Goal: Information Seeking & Learning: Learn about a topic

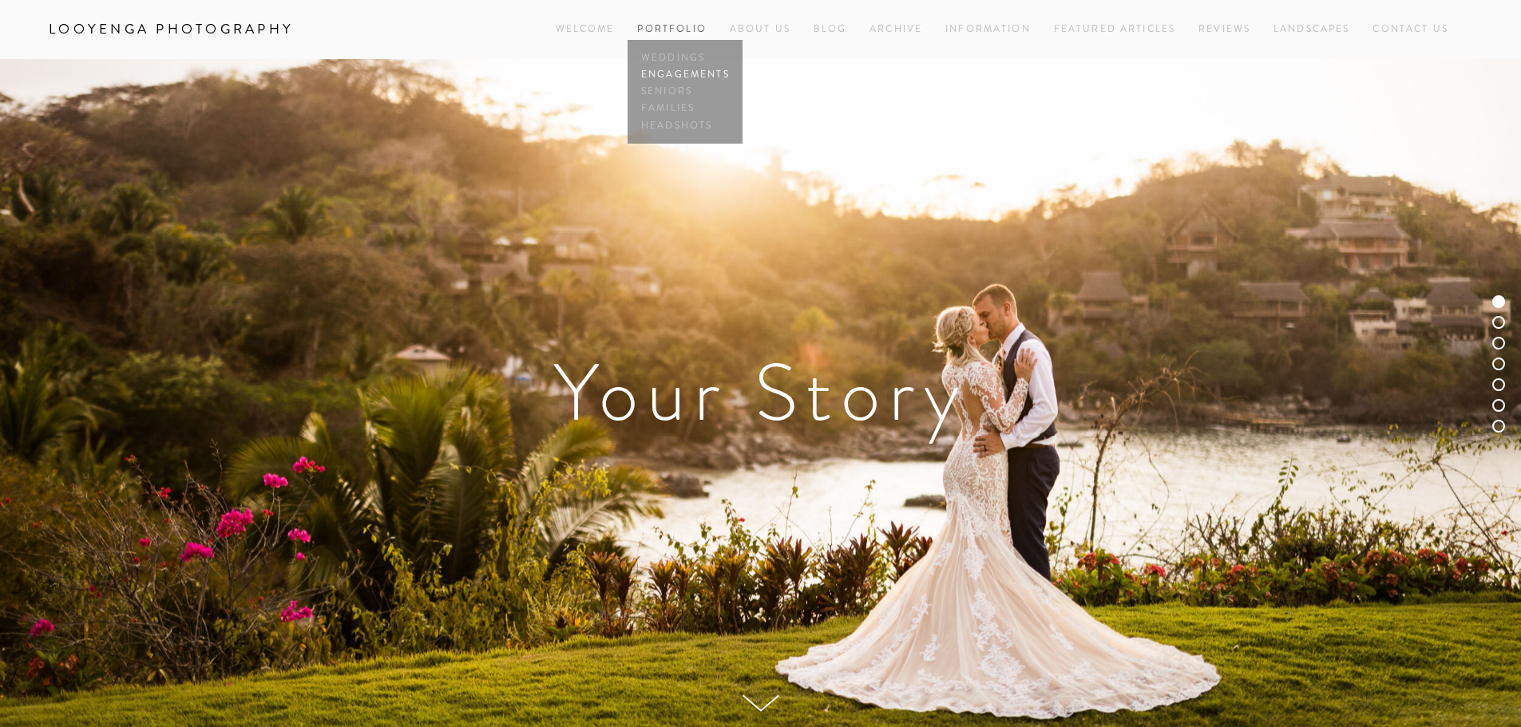
click at [670, 82] on link "Engagements" at bounding box center [685, 74] width 96 height 17
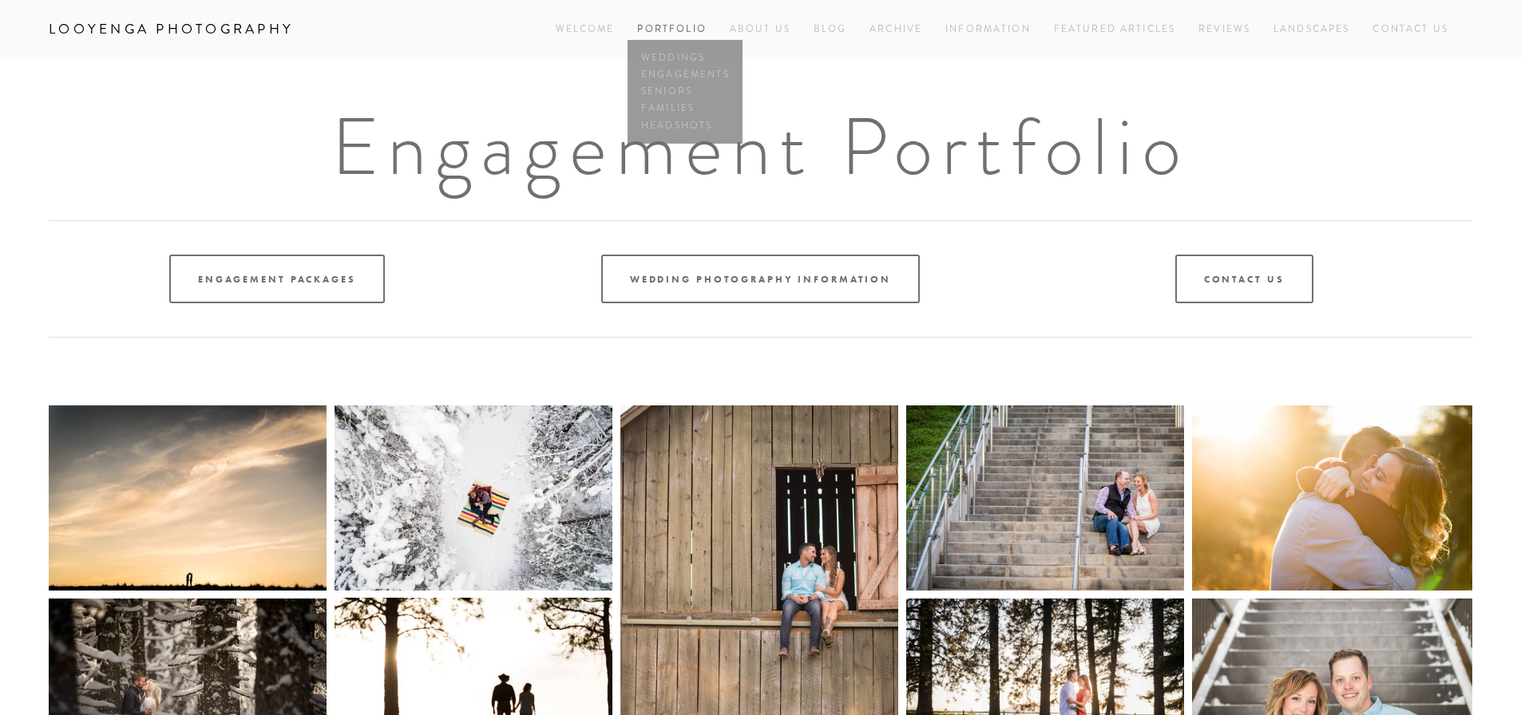
click at [669, 29] on link "Portfolio" at bounding box center [671, 29] width 69 height 14
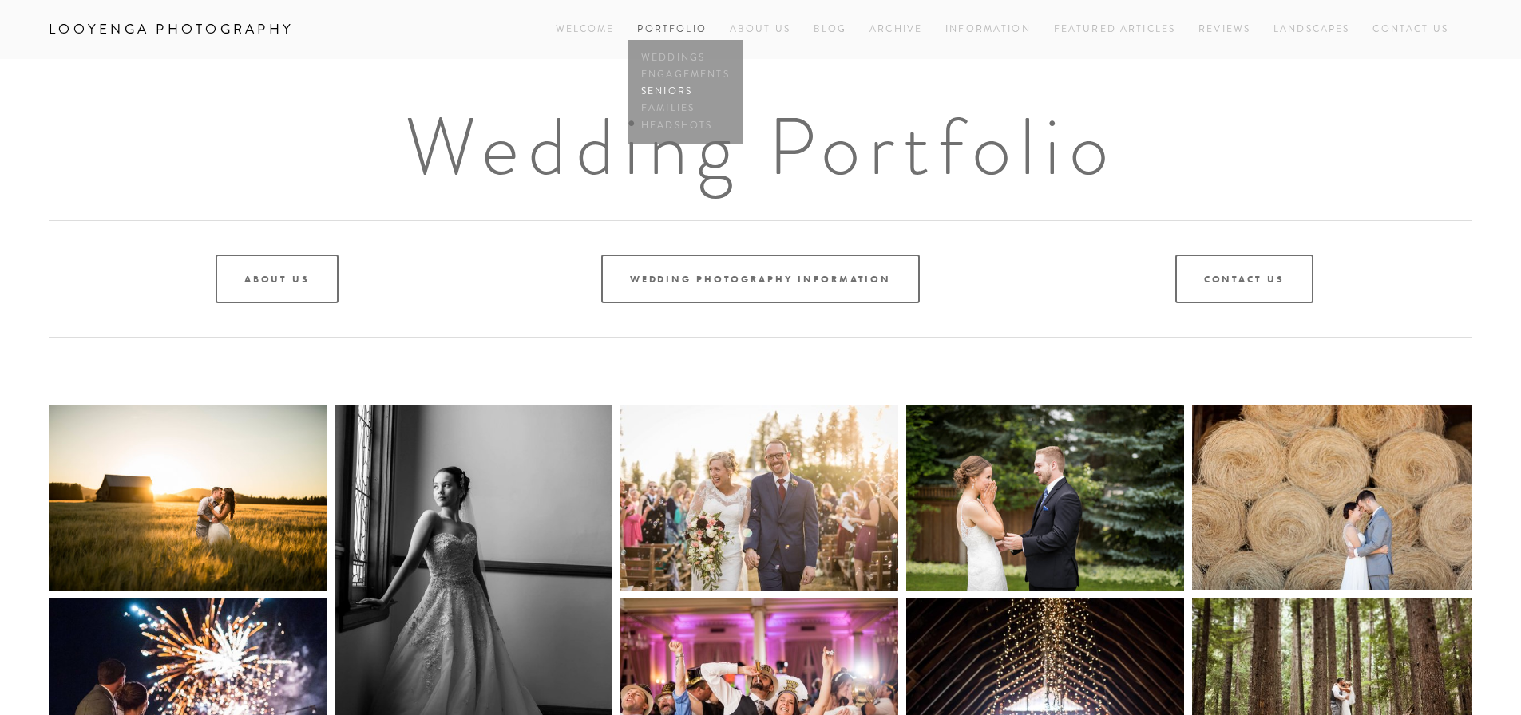
click at [673, 89] on link "Seniors" at bounding box center [685, 92] width 96 height 17
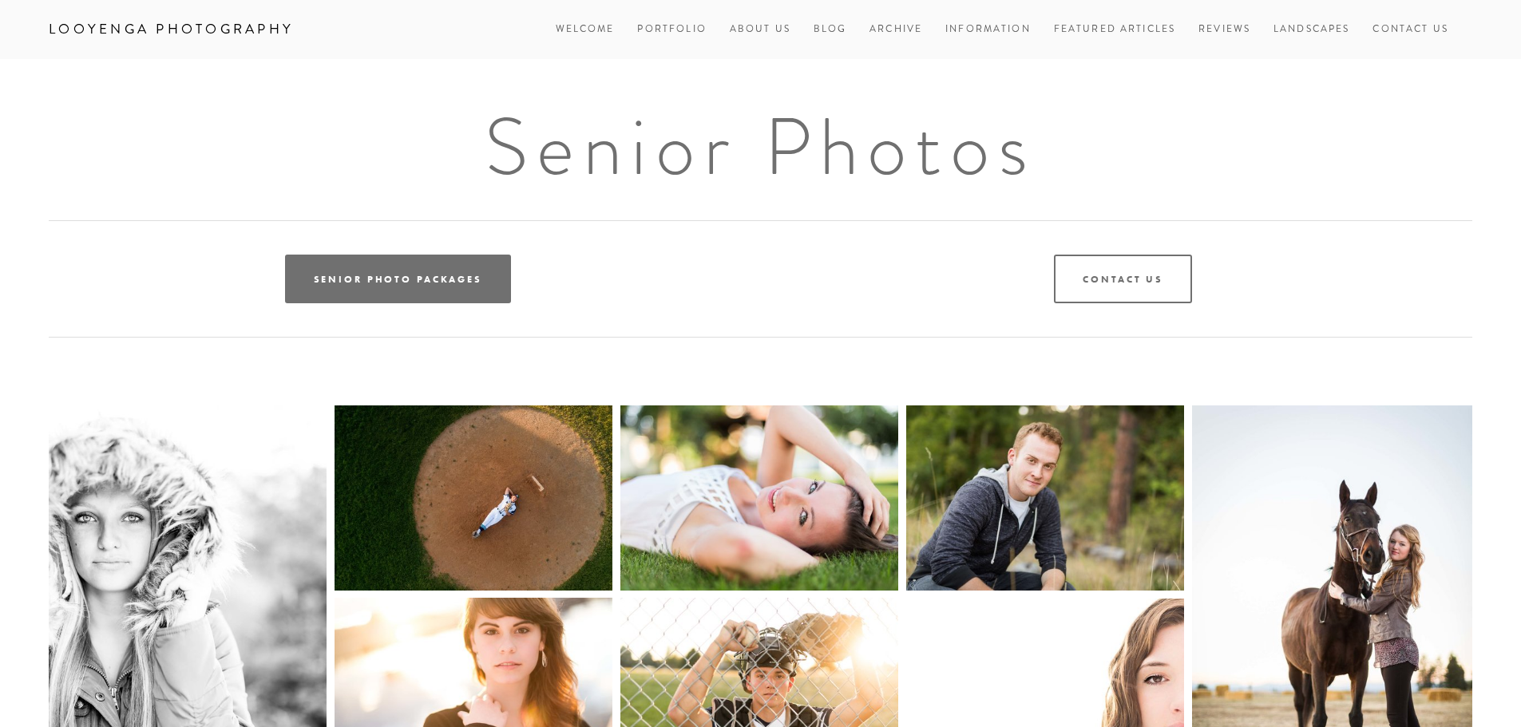
click at [395, 273] on link "Senior Photo Packages" at bounding box center [398, 279] width 226 height 49
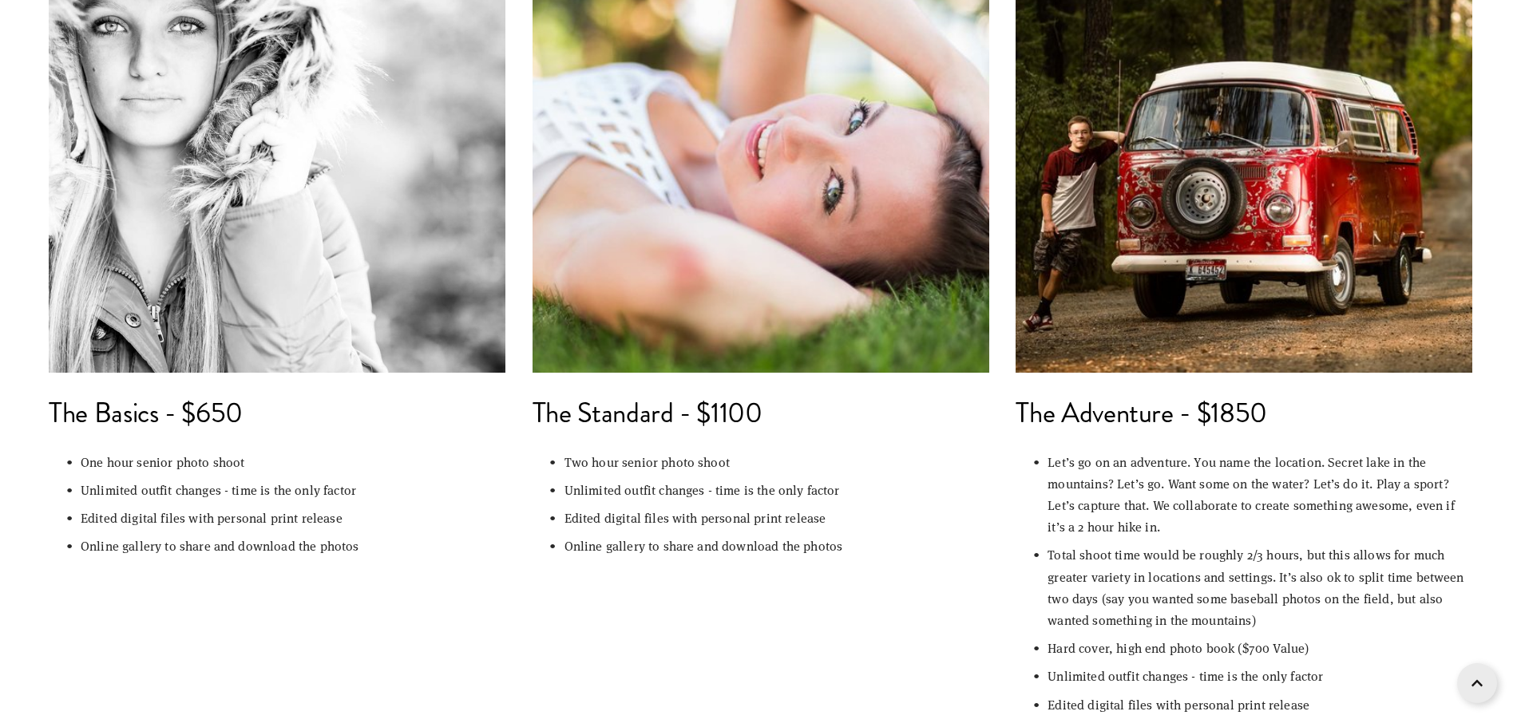
scroll to position [195, 0]
